Goal: Navigation & Orientation: Find specific page/section

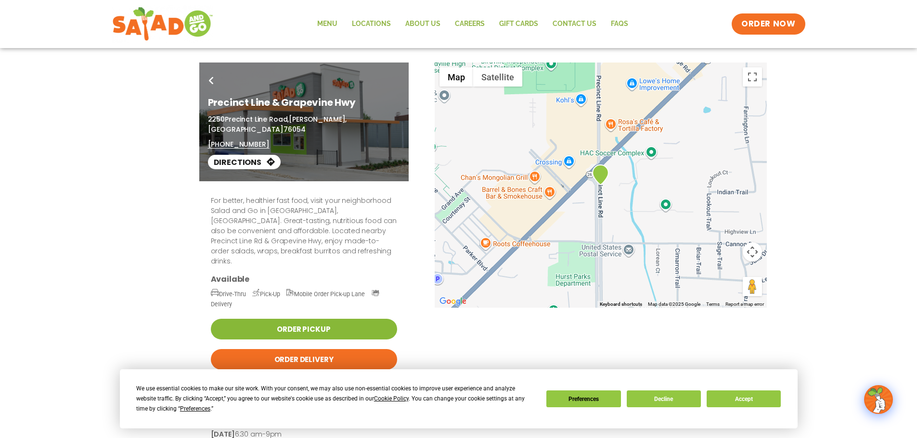
click at [320, 319] on link "Order Pickup" at bounding box center [304, 329] width 186 height 21
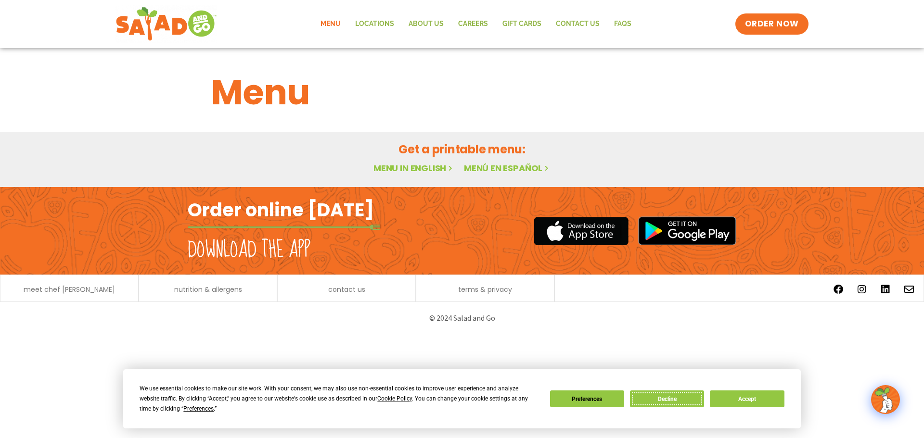
click at [668, 397] on button "Decline" at bounding box center [667, 399] width 74 height 17
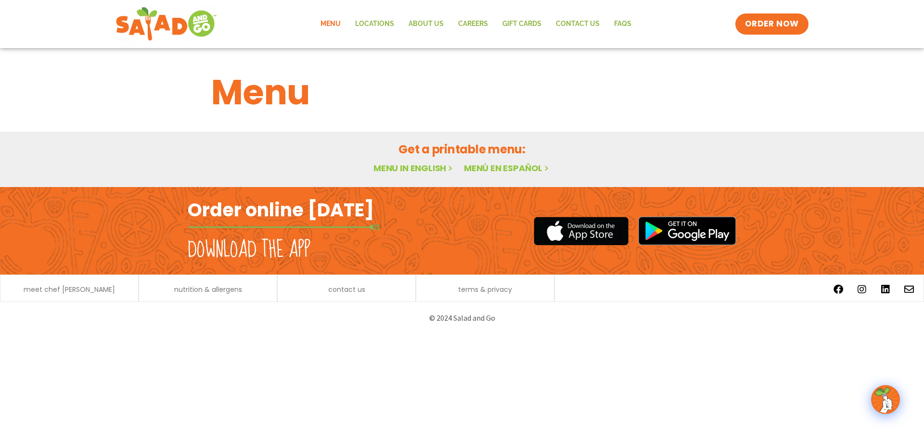
click at [405, 167] on link "Menu in English" at bounding box center [414, 168] width 81 height 12
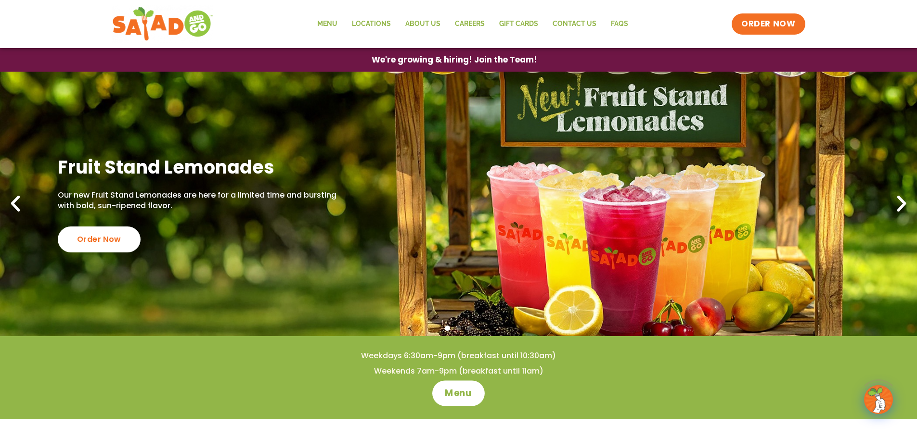
click at [468, 394] on span "Menu" at bounding box center [458, 393] width 27 height 13
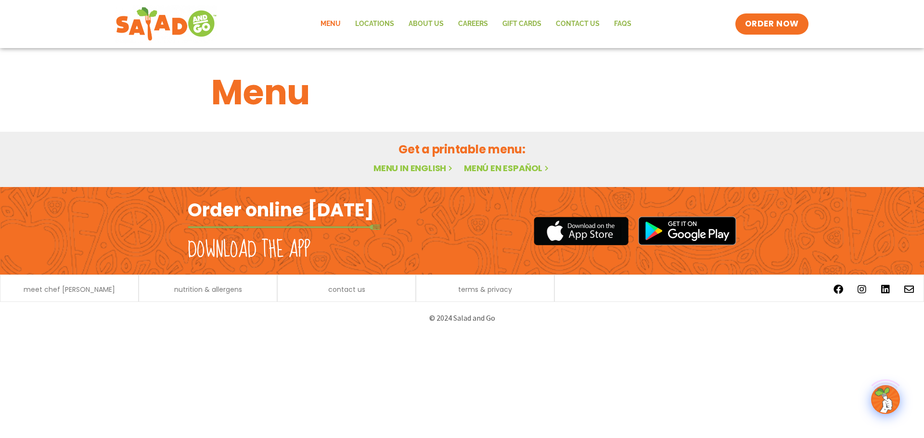
click at [397, 167] on link "Menu in English" at bounding box center [414, 168] width 81 height 12
click at [224, 292] on span "nutrition & allergens" at bounding box center [208, 289] width 68 height 7
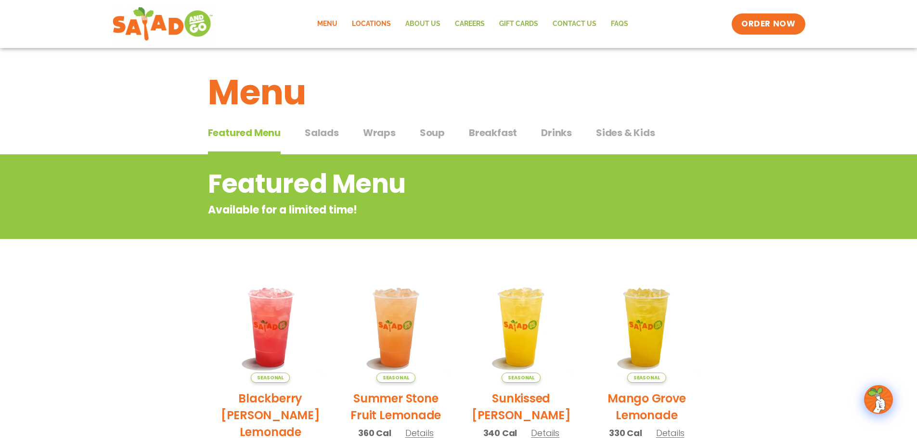
click at [378, 23] on link "Locations" at bounding box center [371, 24] width 53 height 22
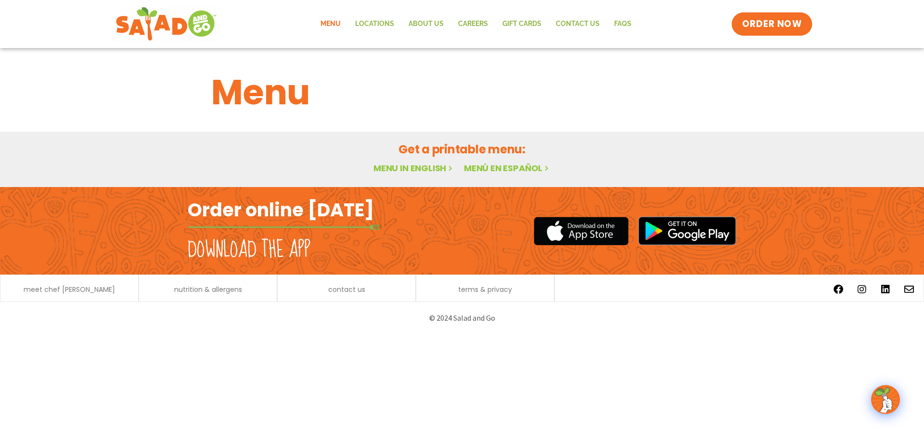
click at [786, 28] on span "ORDER NOW" at bounding box center [772, 24] width 60 height 13
